Goal: Task Accomplishment & Management: Complete application form

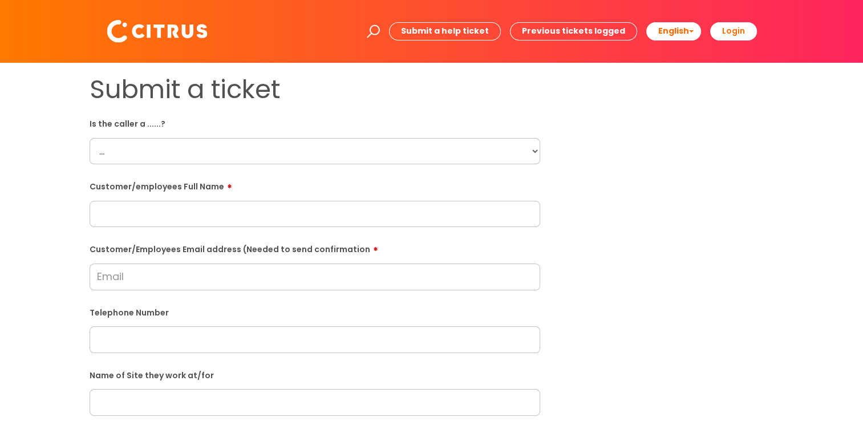
click at [489, 161] on select "... Citrus Customer Citrus Employee Contractor Supplier" at bounding box center [315, 151] width 451 height 26
select select "Supplier"
click at [90, 138] on select "... Citrus Customer Citrus Employee Contractor Supplier" at bounding box center [315, 151] width 451 height 26
click at [132, 215] on input "text" at bounding box center [315, 214] width 451 height 26
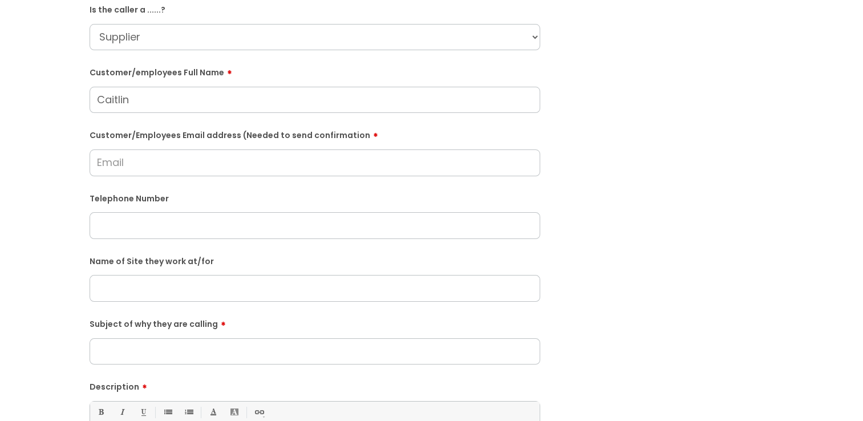
type input "Caitlin"
click at [169, 298] on input "text" at bounding box center [315, 288] width 451 height 26
type input "Credit Safe"
click at [157, 354] on input "Subject of why they are calling" at bounding box center [315, 351] width 451 height 26
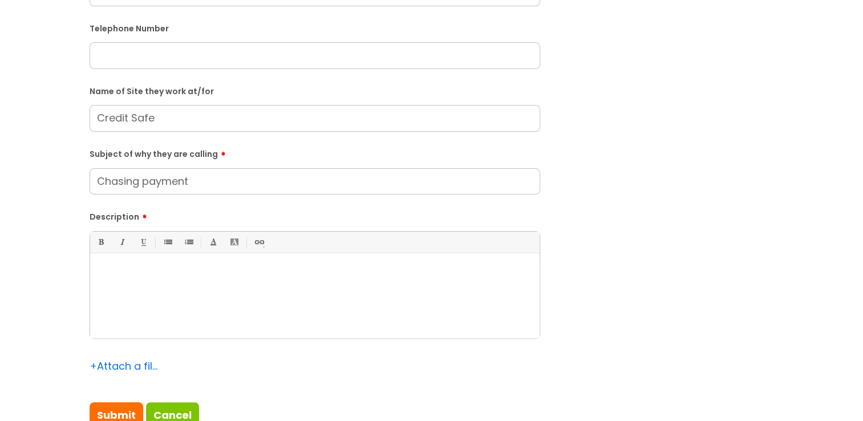
scroll to position [285, 0]
type input "Chasing payment"
click at [150, 312] on div at bounding box center [315, 297] width 450 height 79
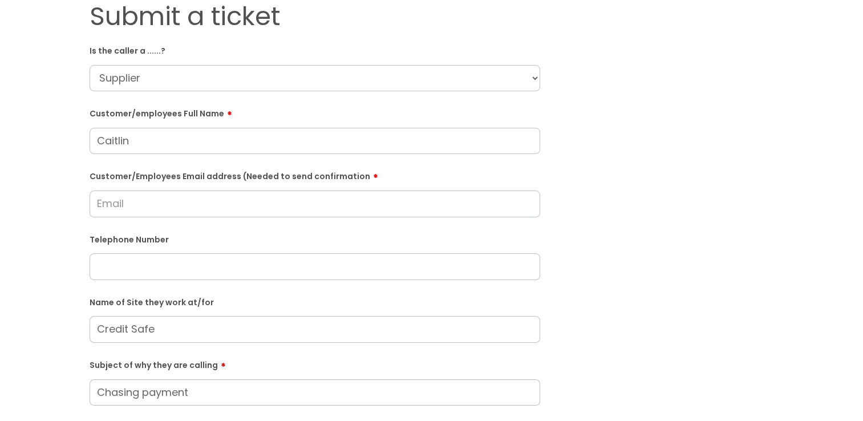
scroll to position [0, 0]
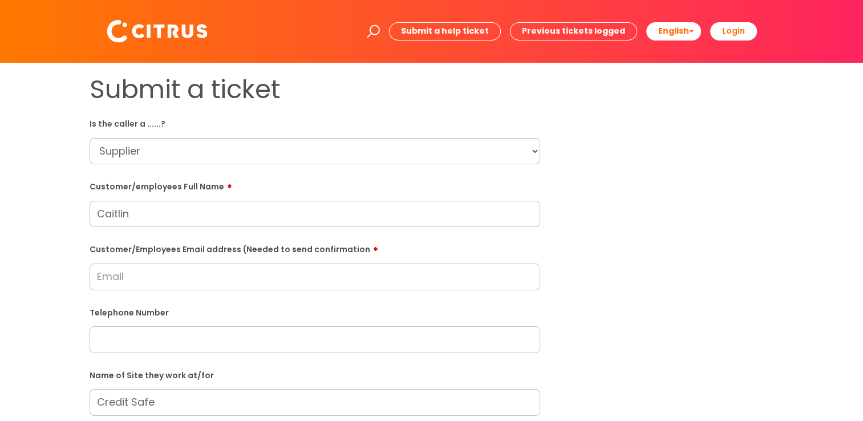
click at [150, 276] on input "Customer/Employees Email address (Needed to send confirmation" at bounding box center [315, 277] width 451 height 26
click at [229, 277] on input "Customer/Employees Email address (Needed to send confirmation" at bounding box center [315, 277] width 451 height 26
type input "caitlin.woods"
click at [201, 211] on input "Caitlin" at bounding box center [315, 214] width 451 height 26
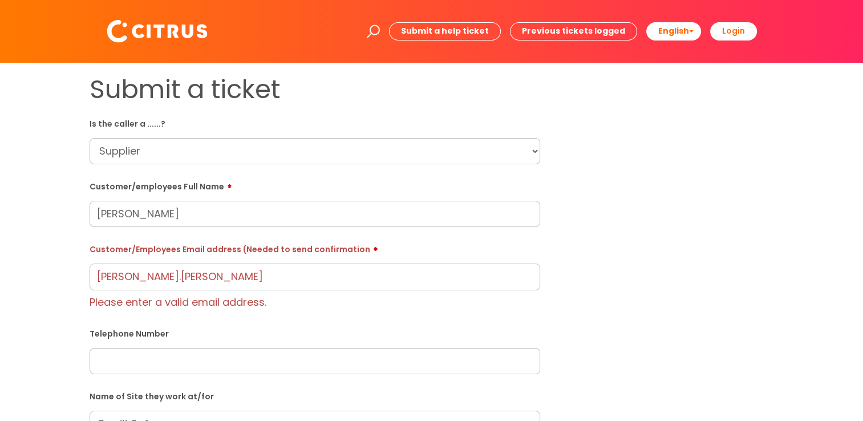
type input "Caitlin Woods"
click at [205, 272] on input "caitlin.woods" at bounding box center [315, 277] width 451 height 26
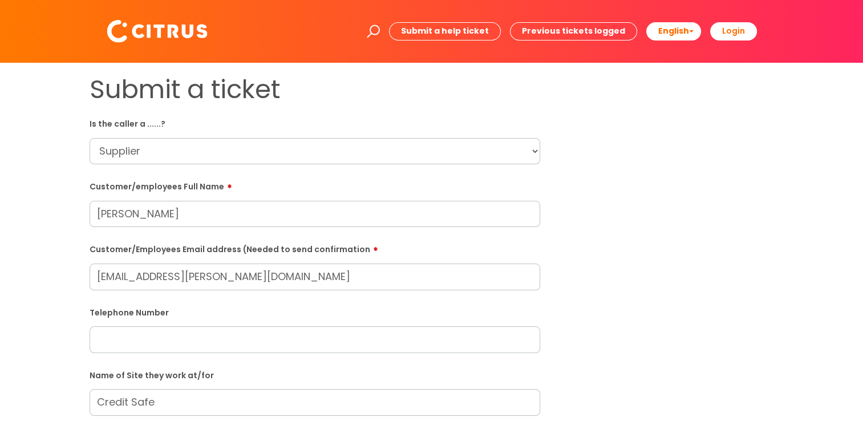
type input "caitlin.woods@creditsafeuk.com"
click at [244, 209] on input "Caitlin Woods" at bounding box center [315, 214] width 451 height 26
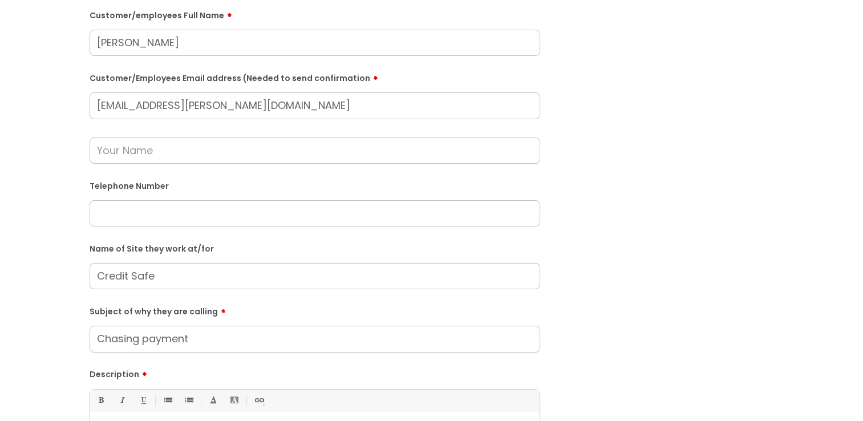
scroll to position [57, 0]
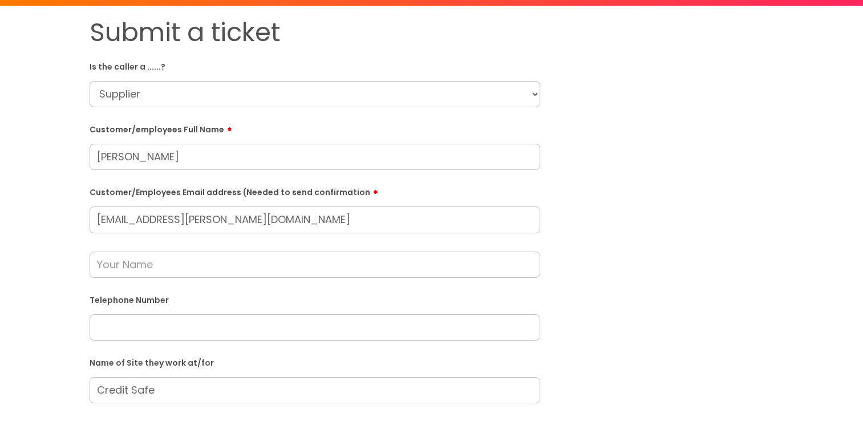
drag, startPoint x: 358, startPoint y: 219, endPoint x: -2, endPoint y: 184, distance: 361.7
click at [0, 184] on html "Enter your search term here... Search Submit a help ticket Previous tickets log…" at bounding box center [431, 153] width 863 height 421
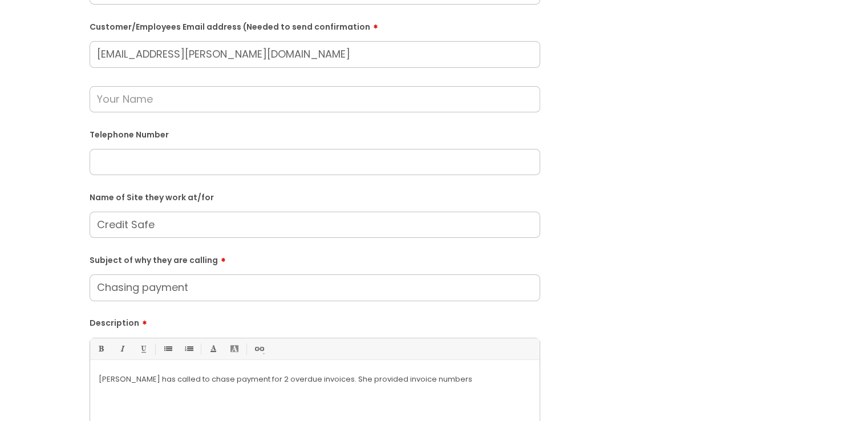
scroll to position [285, 0]
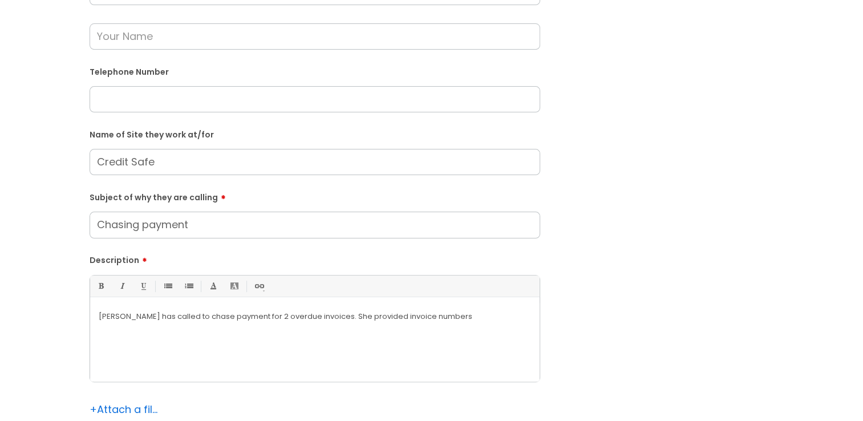
click at [365, 317] on p "Caitlin has called to chase payment for 2 overdue invoices. She provided invoic…" at bounding box center [315, 316] width 432 height 10
click at [440, 329] on div "Caitlin has called to chase payment for 2 overdue invoices. She provided invoic…" at bounding box center [315, 342] width 450 height 79
click at [476, 327] on div "Caitlin has called to chase payment for 2 overdue invoices. She provided invoic…" at bounding box center [315, 342] width 450 height 79
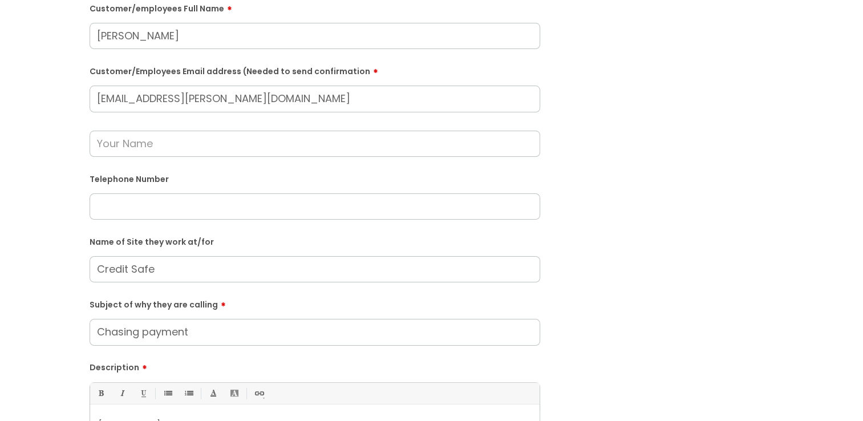
scroll to position [0, 0]
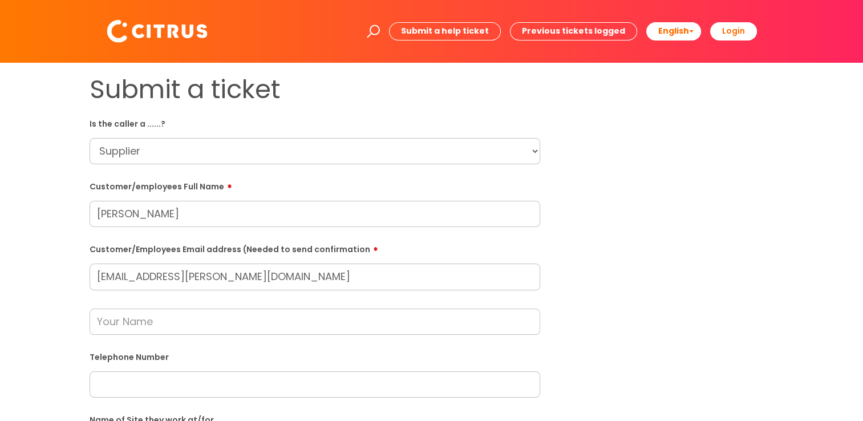
click at [246, 378] on input "text" at bounding box center [315, 384] width 451 height 26
paste input "02920886500"
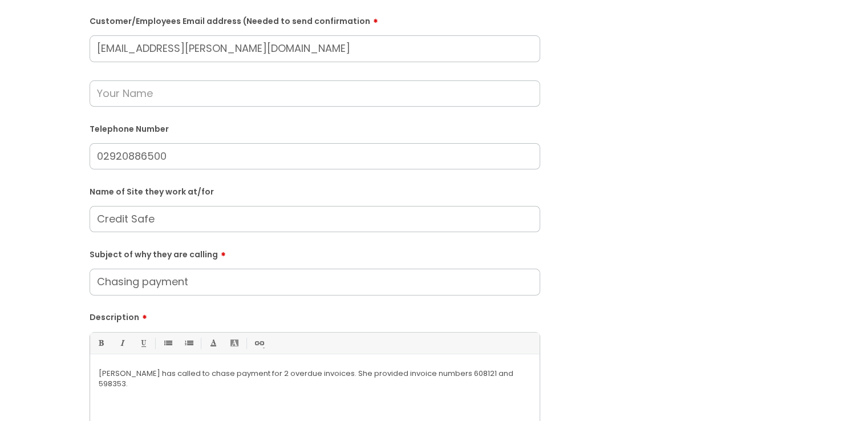
scroll to position [456, 0]
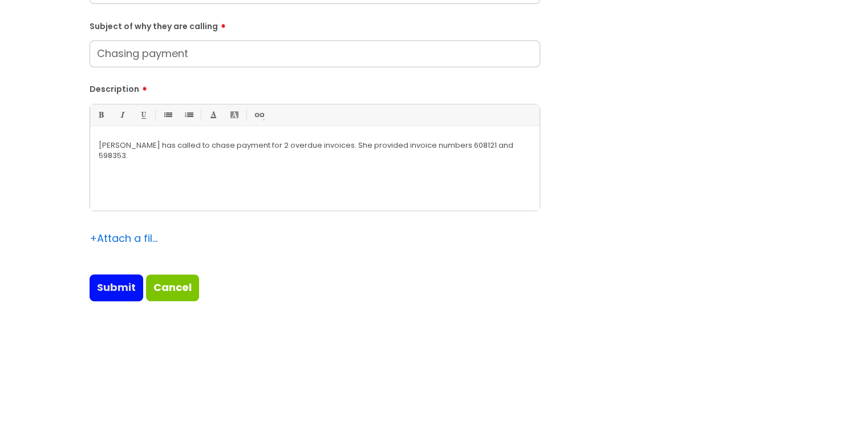
type input "02920886500"
click at [104, 290] on input "Submit" at bounding box center [117, 287] width 54 height 26
type input "Please Wait..."
